Goal: Navigation & Orientation: Find specific page/section

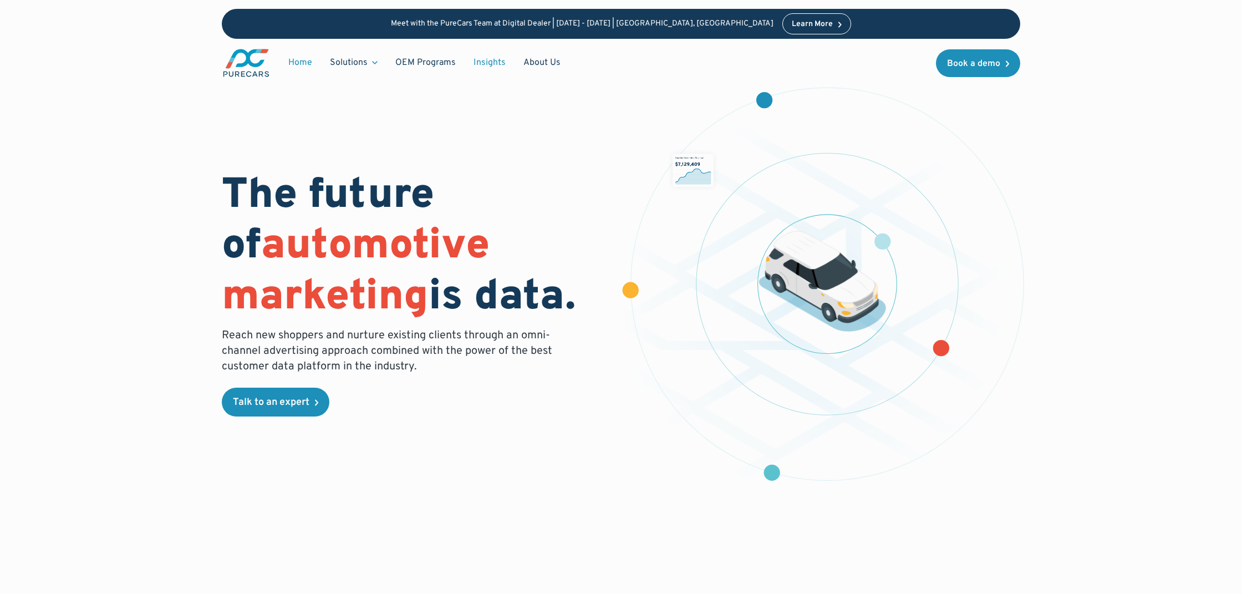
click at [485, 54] on link "Insights" at bounding box center [490, 62] width 50 height 21
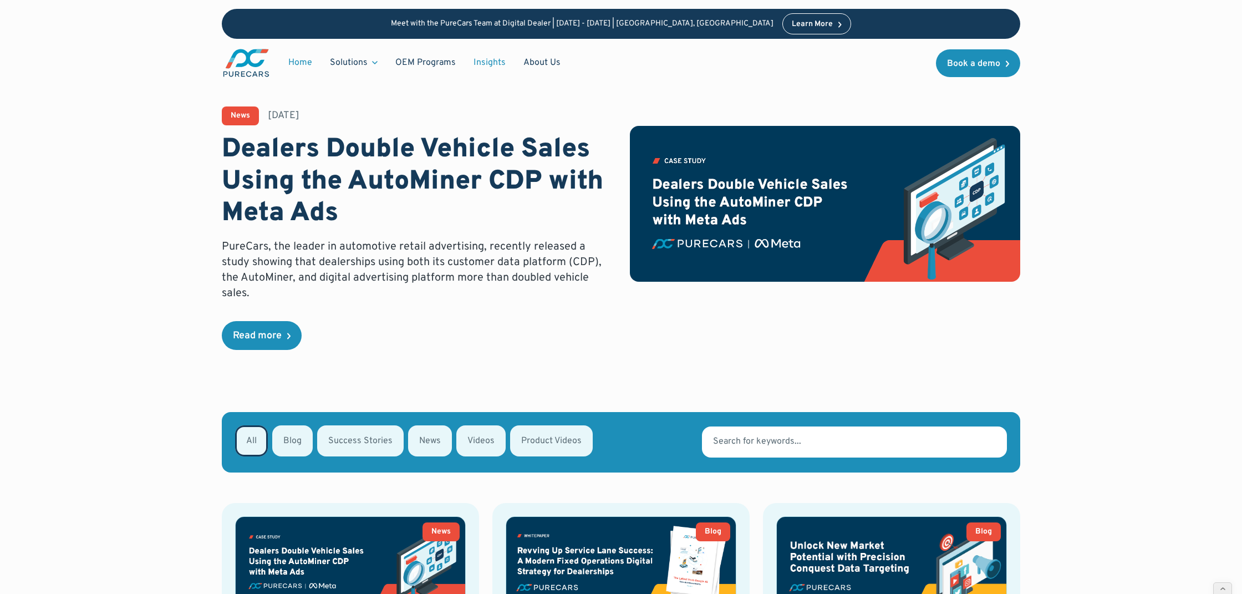
click at [309, 63] on link "Home" at bounding box center [301, 62] width 42 height 21
